Goal: Entertainment & Leisure: Consume media (video, audio)

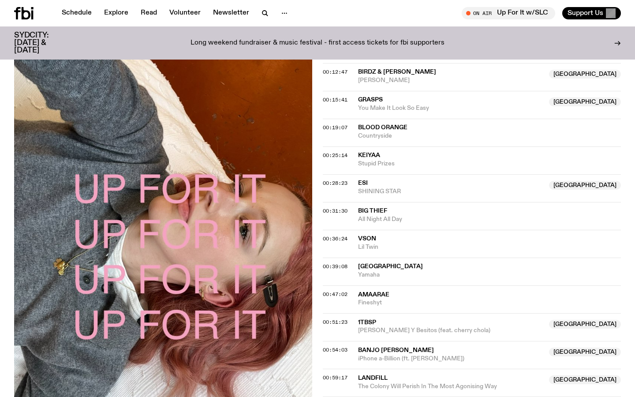
scroll to position [487, 0]
